Goal: Transaction & Acquisition: Purchase product/service

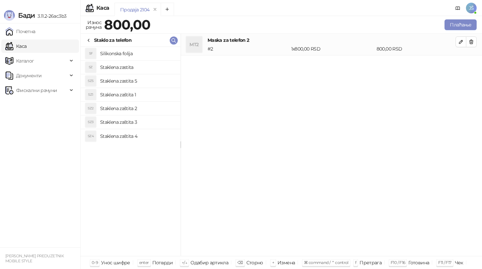
click at [142, 97] on h4 "Staklena zaštita 1" at bounding box center [137, 94] width 75 height 11
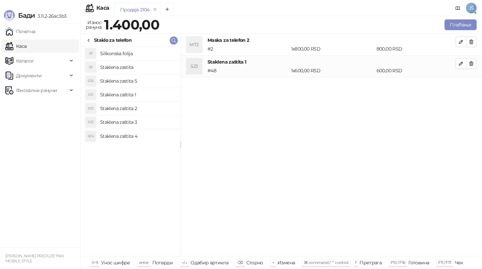
click at [145, 110] on h4 "Staklena zaštita 2" at bounding box center [137, 108] width 75 height 11
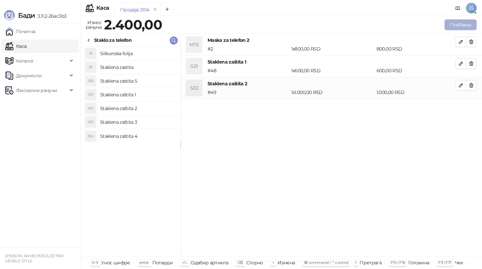
click at [456, 20] on button "Плаћање" at bounding box center [461, 24] width 32 height 11
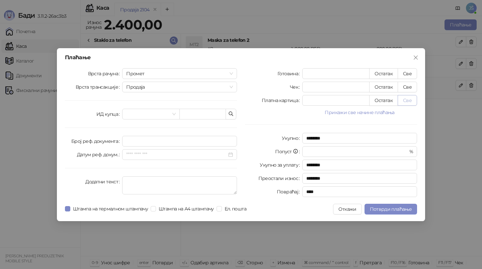
click at [407, 98] on button "Све" at bounding box center [407, 100] width 19 height 11
type input "****"
click at [395, 212] on span "Потврди плаћање" at bounding box center [391, 209] width 42 height 6
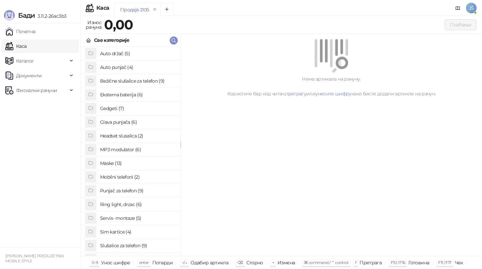
click at [128, 83] on h4 "Bežične slušalice za telefon (9)" at bounding box center [137, 81] width 75 height 11
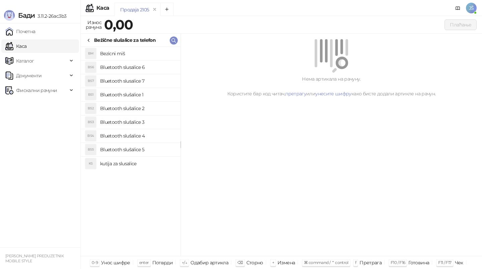
click at [147, 120] on h4 "Bluetooth slušalice 3" at bounding box center [137, 122] width 75 height 11
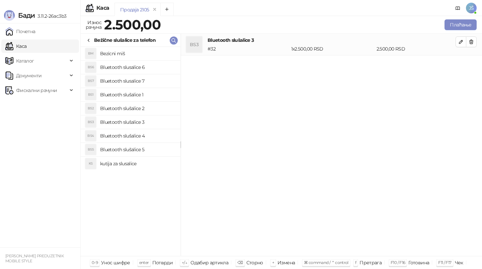
click at [162, 109] on h4 "Bluetooth slušalice 2" at bounding box center [137, 108] width 75 height 11
click at [472, 37] on button "button" at bounding box center [471, 41] width 11 height 11
click at [468, 25] on button "Плаћање" at bounding box center [461, 24] width 32 height 11
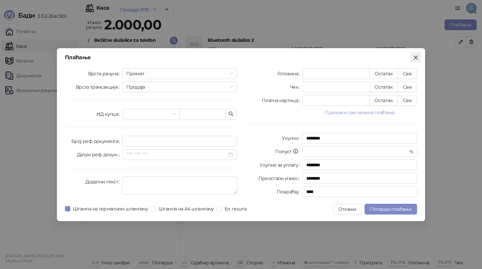
click at [418, 54] on button "Close" at bounding box center [415, 57] width 11 height 11
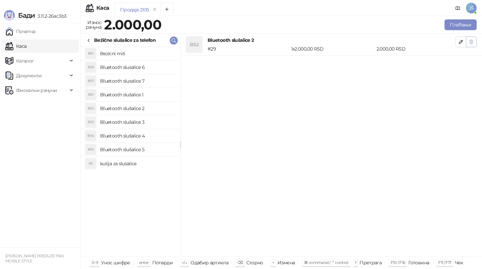
click at [471, 40] on icon "button" at bounding box center [472, 42] width 4 height 4
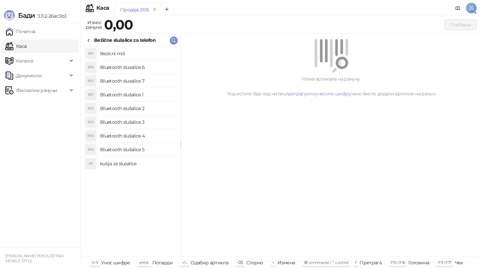
click at [198, 103] on div "Нема артикала на рачуну. Користите бар код читач, претрагу или унесите шифру ка…" at bounding box center [331, 145] width 301 height 223
click at [228, 112] on div "Нема артикала на рачуну. Користите бар код читач, претрагу или унесите шифру ка…" at bounding box center [331, 145] width 301 height 223
click at [91, 40] on icon at bounding box center [88, 40] width 5 height 5
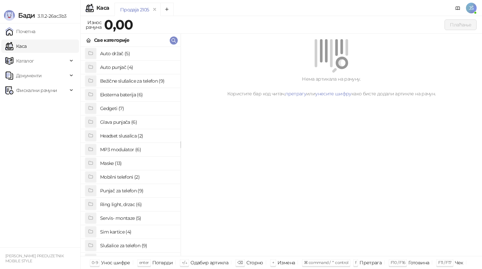
click at [91, 40] on icon at bounding box center [88, 40] width 5 height 5
click at [146, 162] on h4 "Maske (13)" at bounding box center [137, 163] width 75 height 11
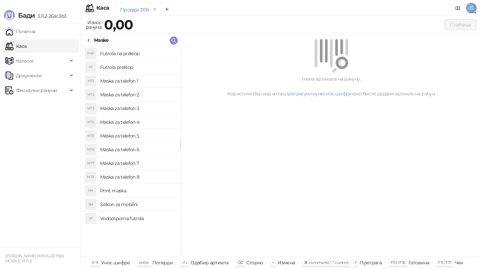
click at [141, 76] on h4 "Maska za telefon 1" at bounding box center [137, 81] width 75 height 11
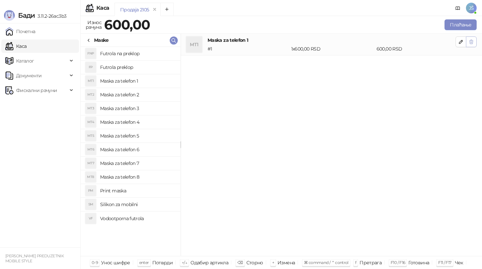
click at [471, 40] on icon "button" at bounding box center [471, 41] width 5 height 5
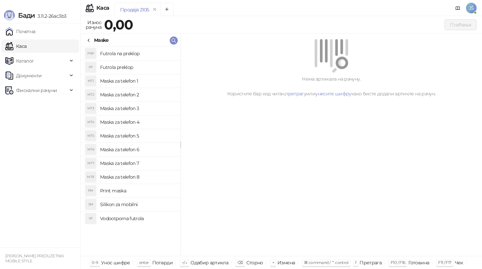
click at [87, 38] on icon at bounding box center [88, 40] width 5 height 5
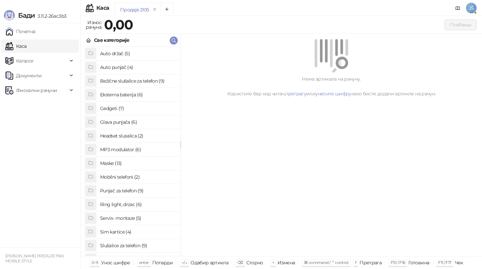
click at [126, 160] on h4 "Maske (13)" at bounding box center [137, 163] width 75 height 11
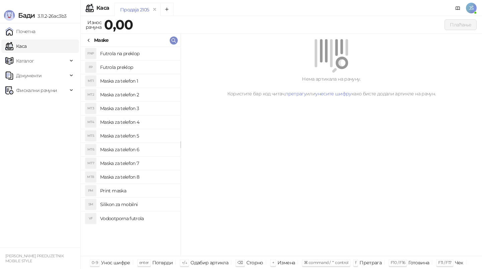
click at [131, 98] on h4 "Maska za telefon 2" at bounding box center [137, 94] width 75 height 11
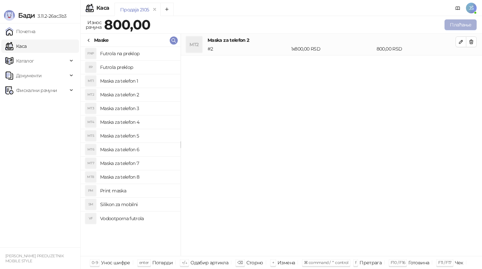
click at [458, 27] on button "Плаћање" at bounding box center [461, 24] width 32 height 11
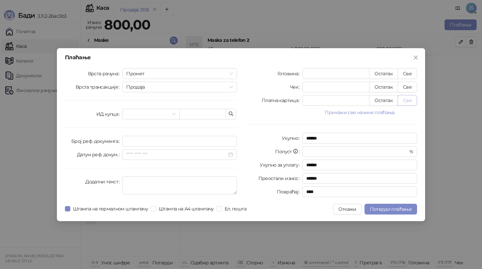
click at [409, 98] on button "Све" at bounding box center [407, 100] width 19 height 11
type input "***"
type input "****"
click at [387, 206] on span "Потврди плаћање" at bounding box center [391, 209] width 42 height 6
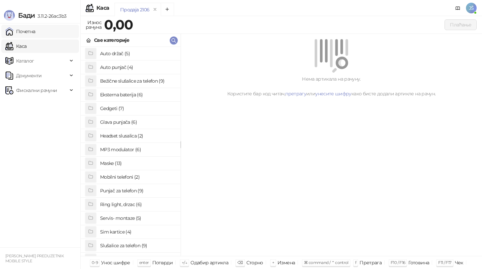
click at [34, 32] on link "Почетна" at bounding box center [20, 31] width 30 height 13
